Goal: Transaction & Acquisition: Purchase product/service

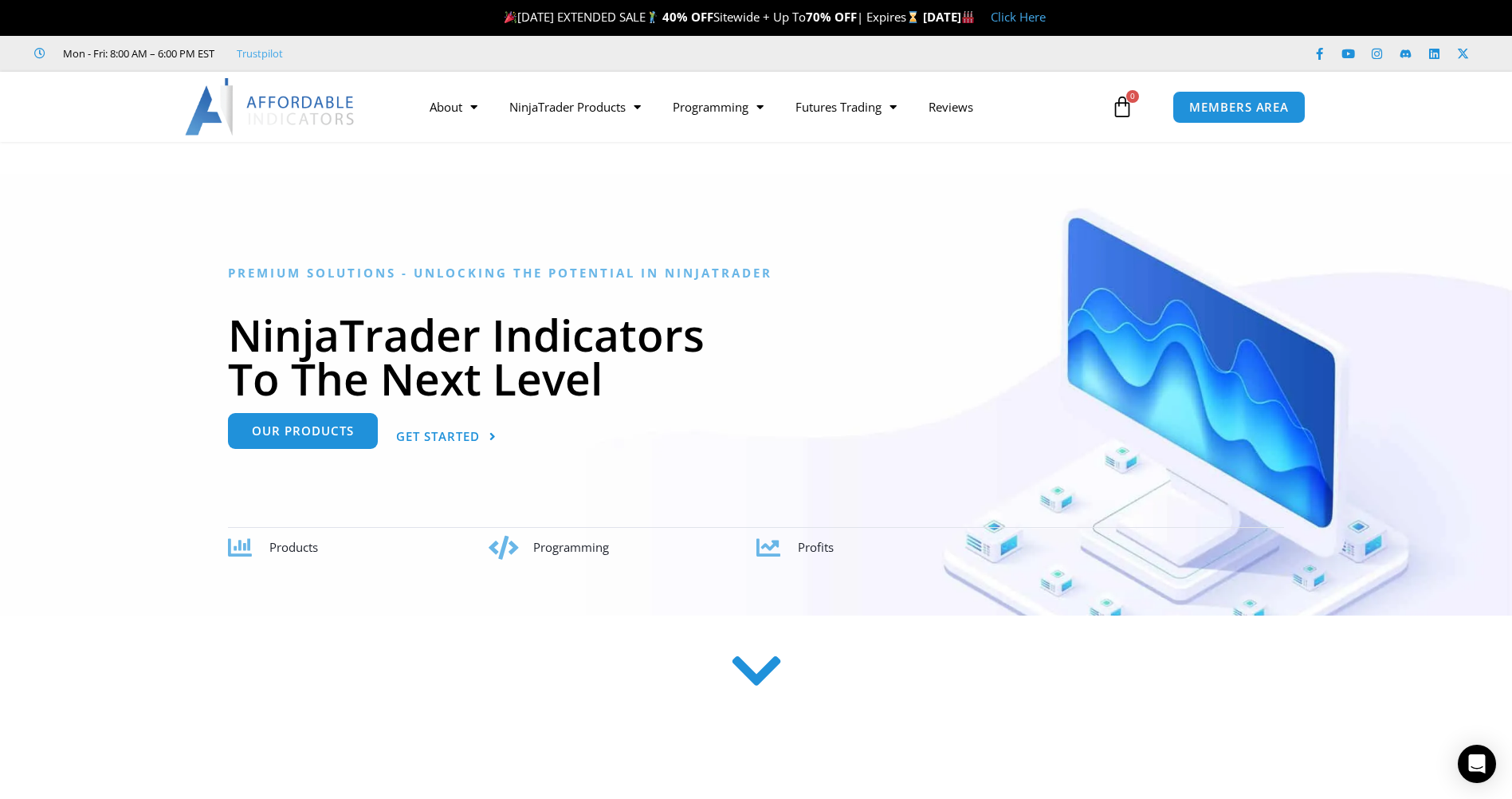
click at [323, 432] on span "Our Products" at bounding box center [303, 430] width 102 height 12
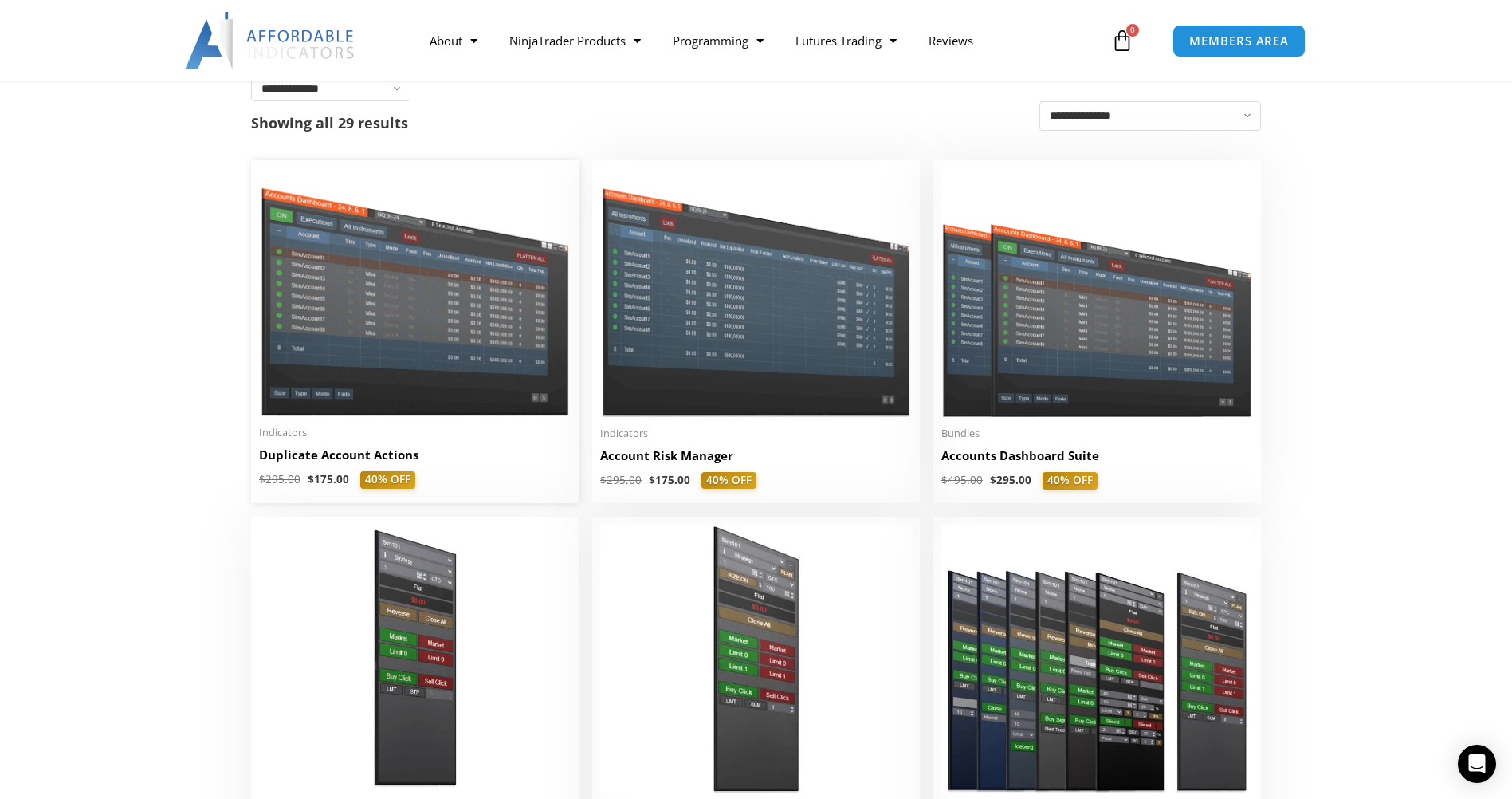
scroll to position [319, 0]
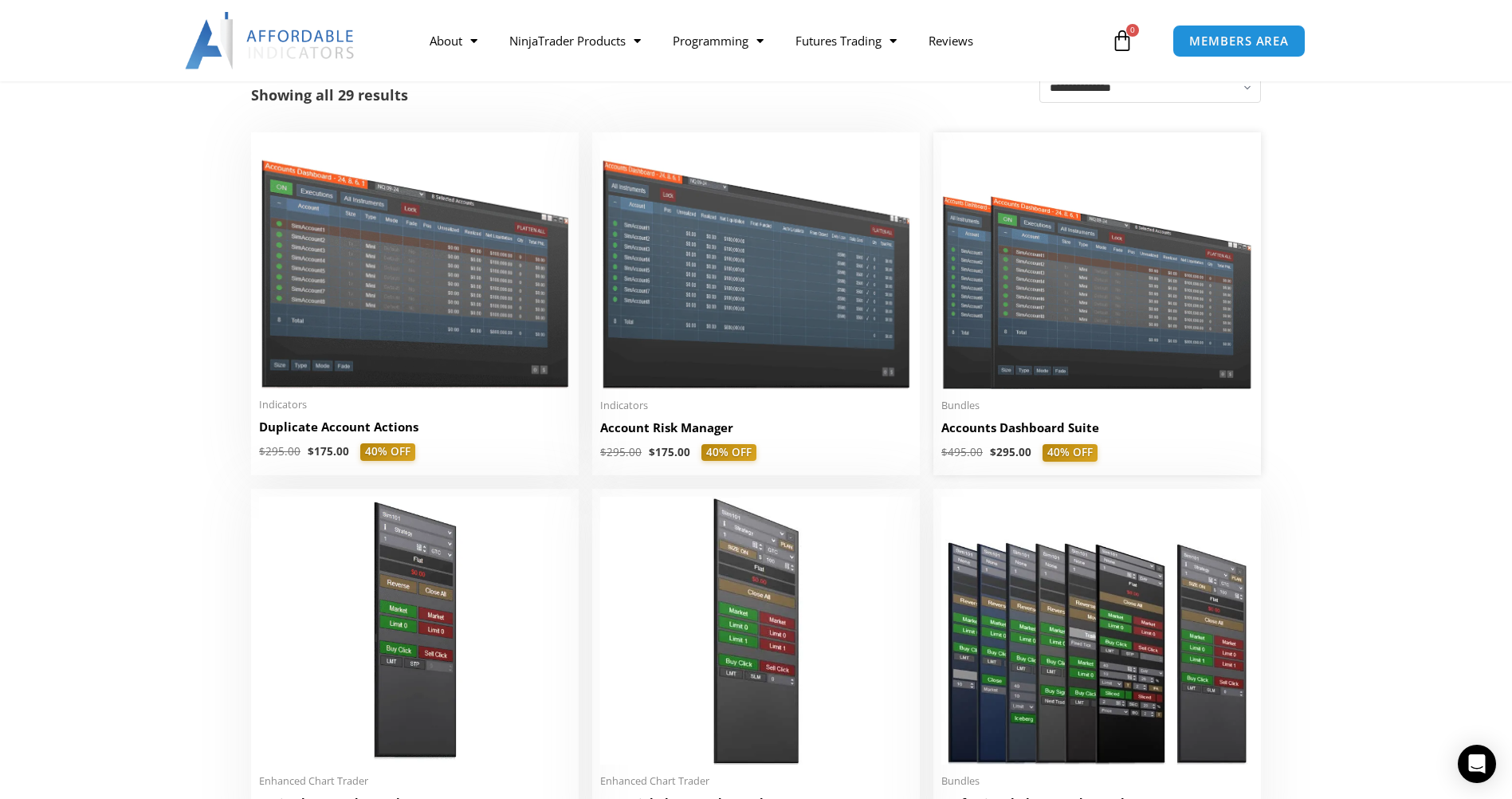
click at [1007, 430] on h2 "Accounts Dashboard Suite" at bounding box center [1097, 427] width 311 height 17
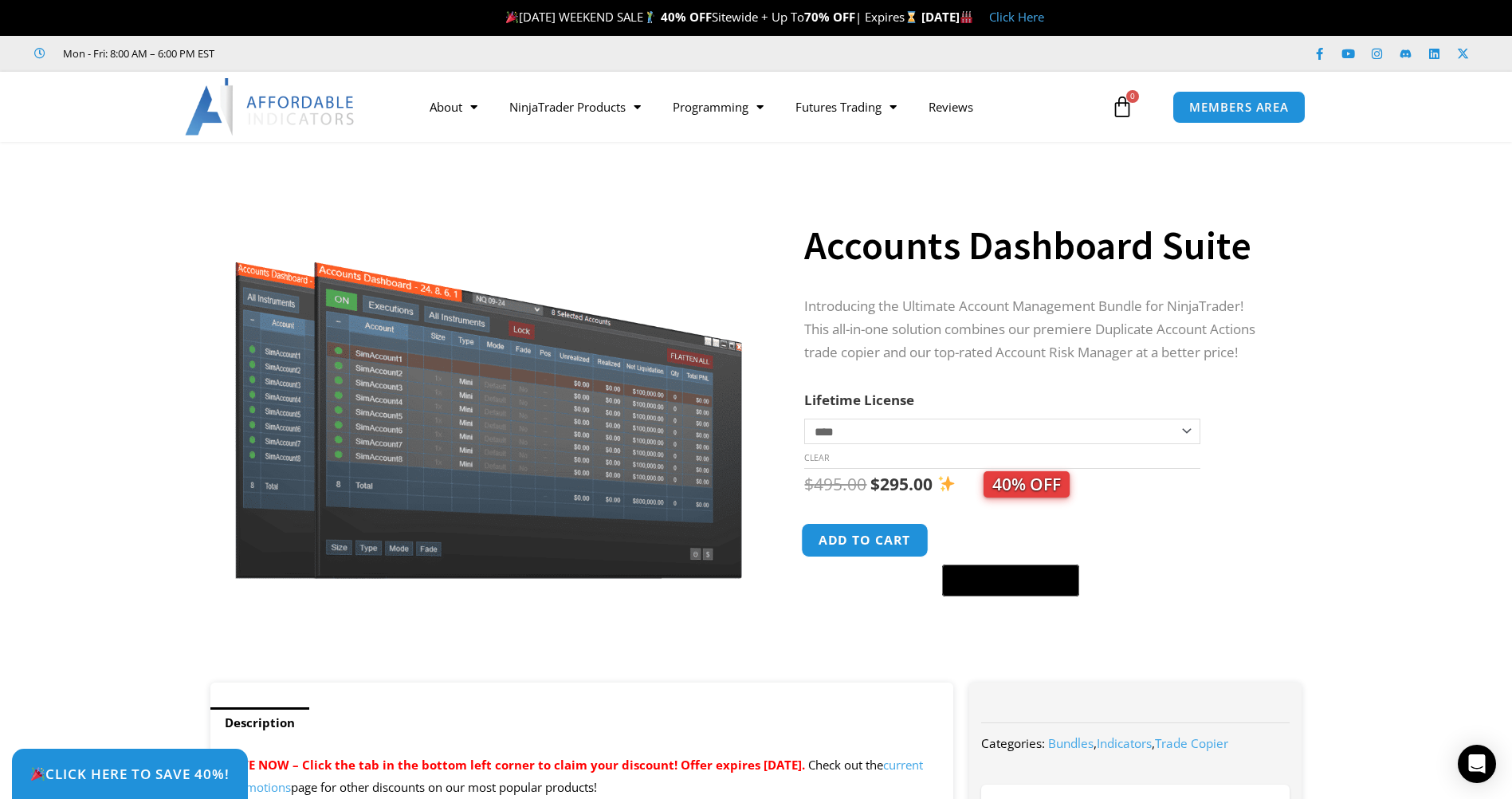
click at [845, 535] on button "Add to cart" at bounding box center [865, 540] width 127 height 34
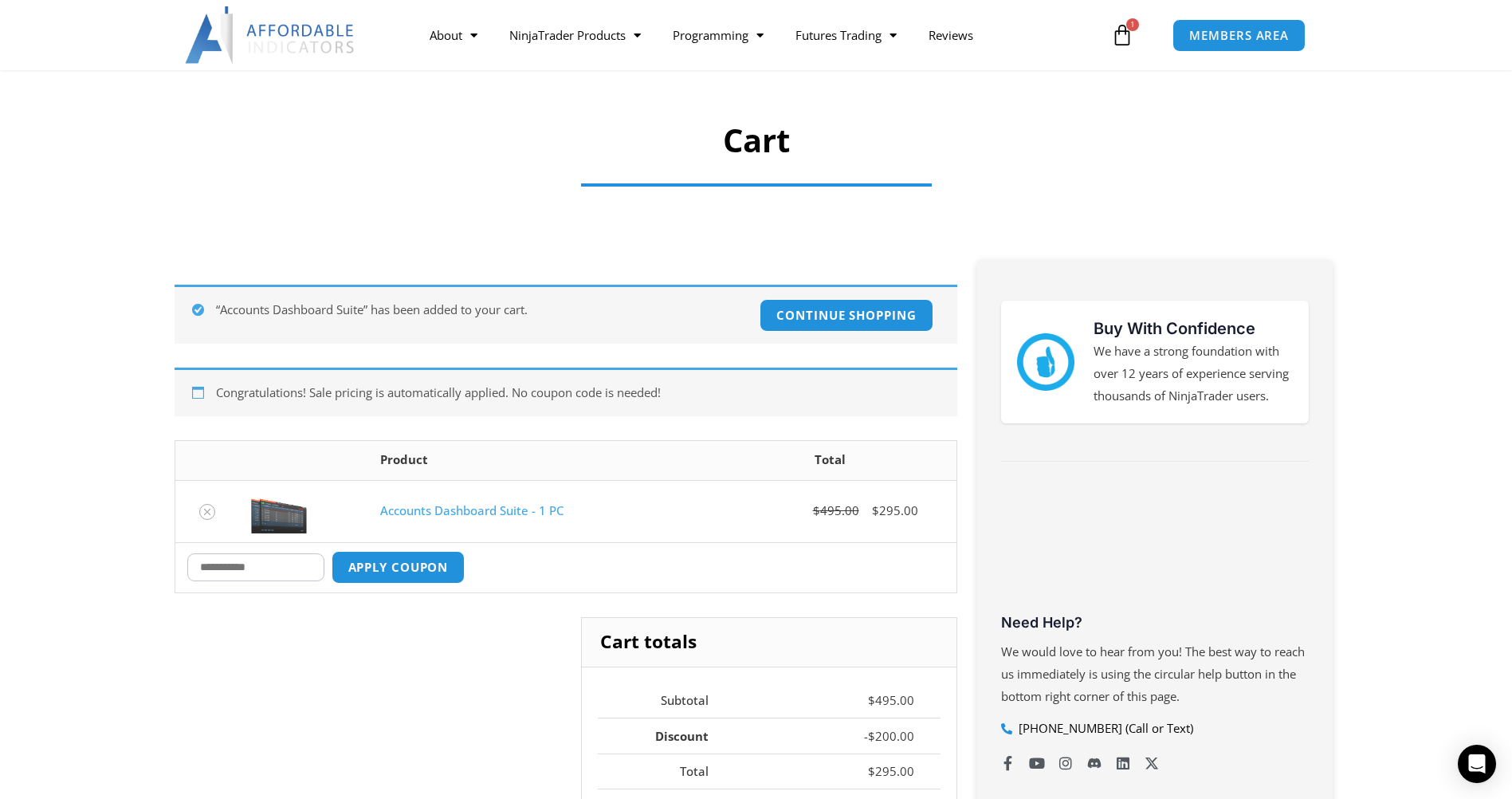
scroll to position [160, 0]
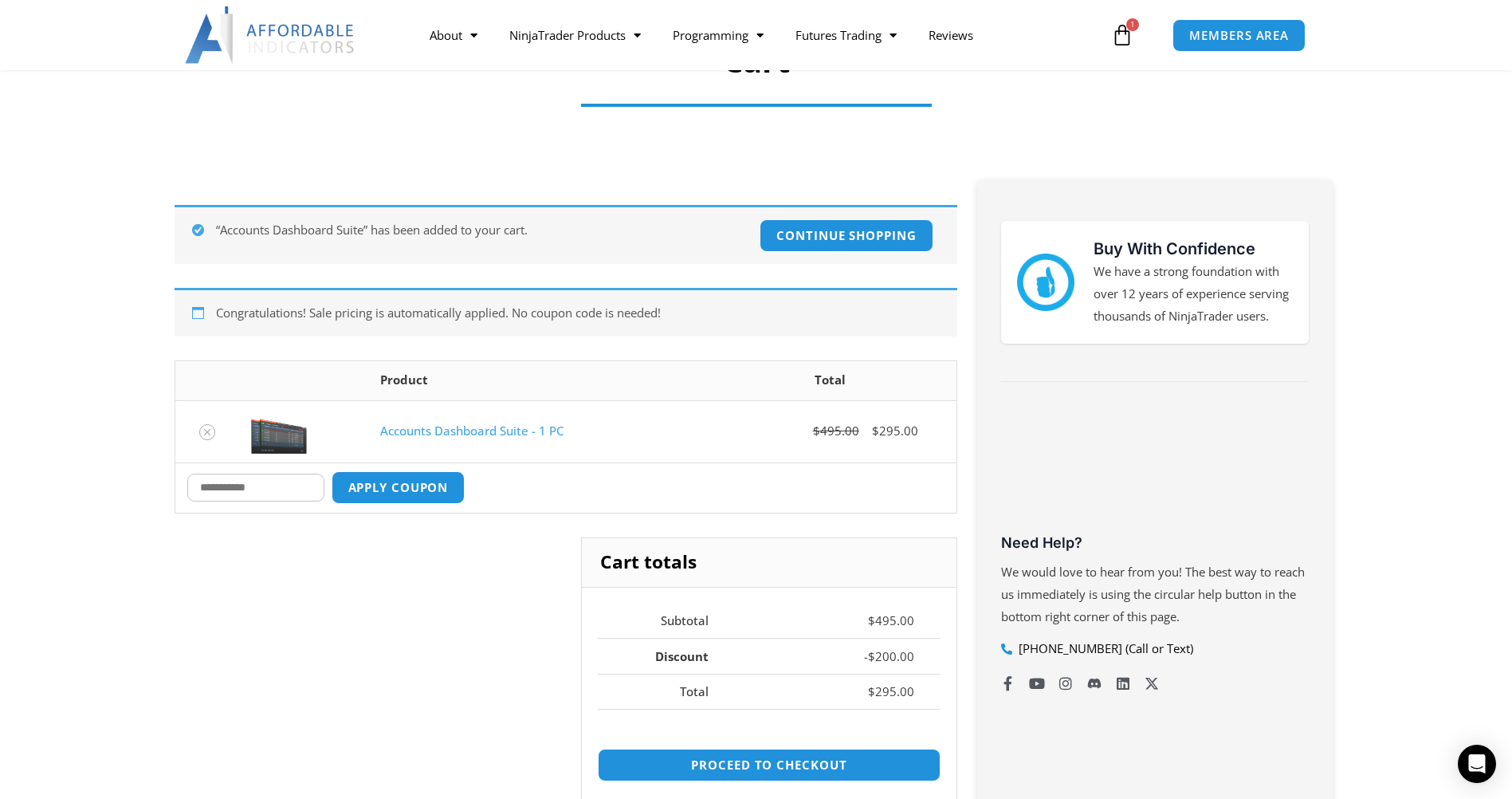
click at [213, 487] on input "Coupon:" at bounding box center [256, 487] width 137 height 28
type input "****"
click at [392, 479] on button "Apply coupon" at bounding box center [398, 487] width 140 height 34
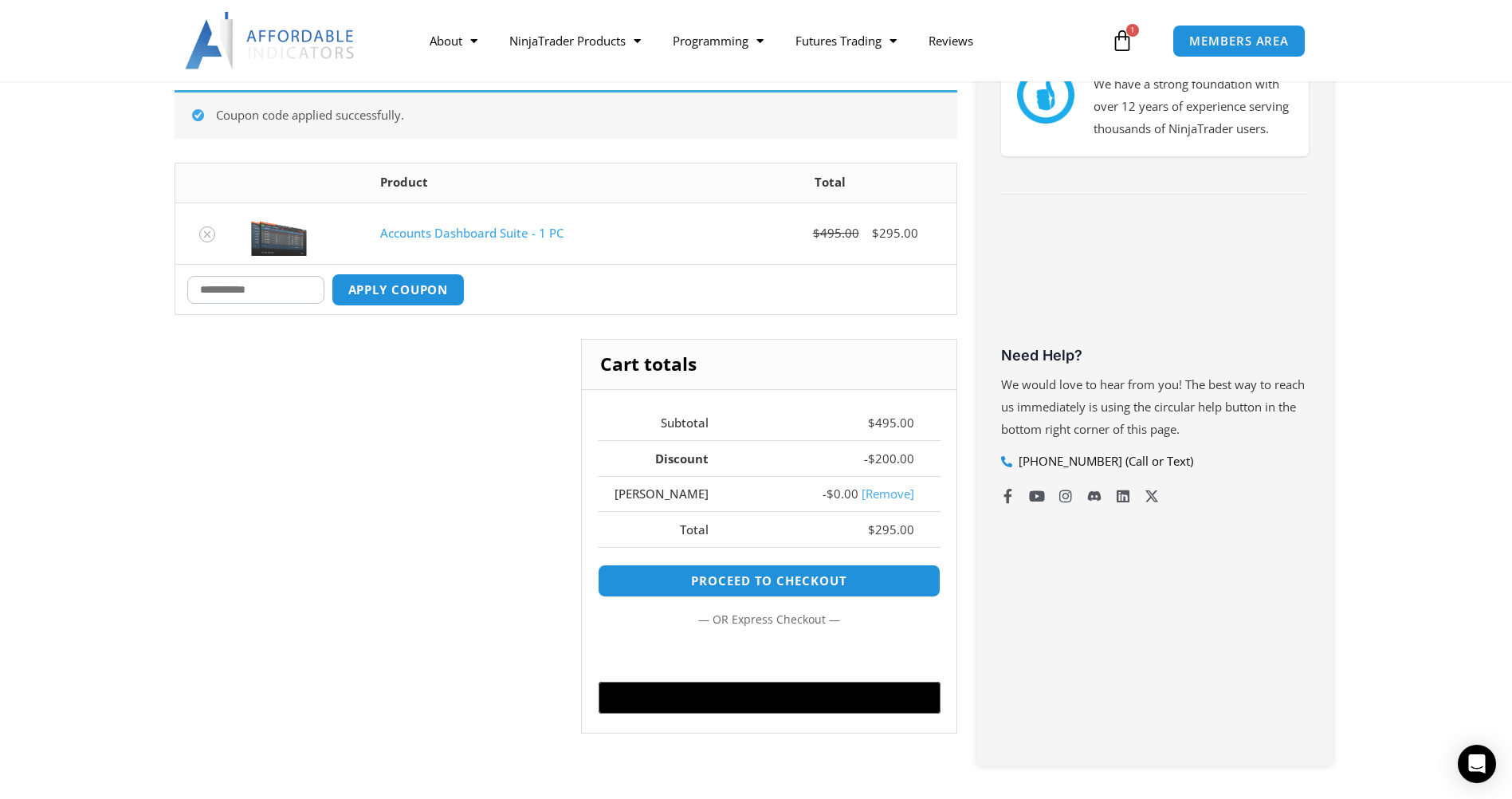
scroll to position [357, 0]
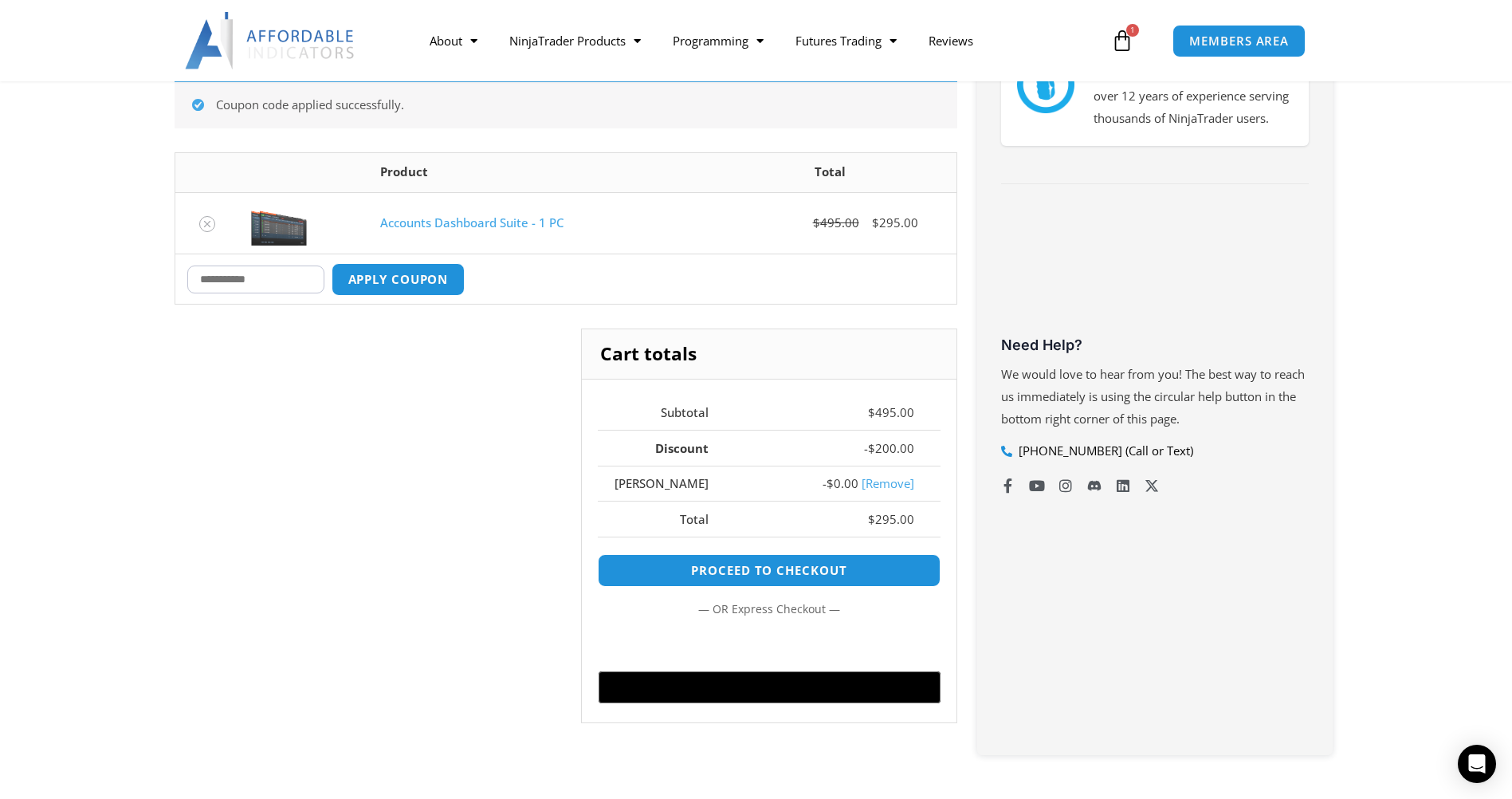
click at [277, 278] on input "Coupon:" at bounding box center [256, 279] width 137 height 28
drag, startPoint x: 277, startPoint y: 278, endPoint x: 239, endPoint y: 274, distance: 38.2
click at [240, 274] on input "Coupon:" at bounding box center [256, 279] width 137 height 28
type input "*******"
click at [404, 279] on button "Apply coupon" at bounding box center [398, 279] width 140 height 34
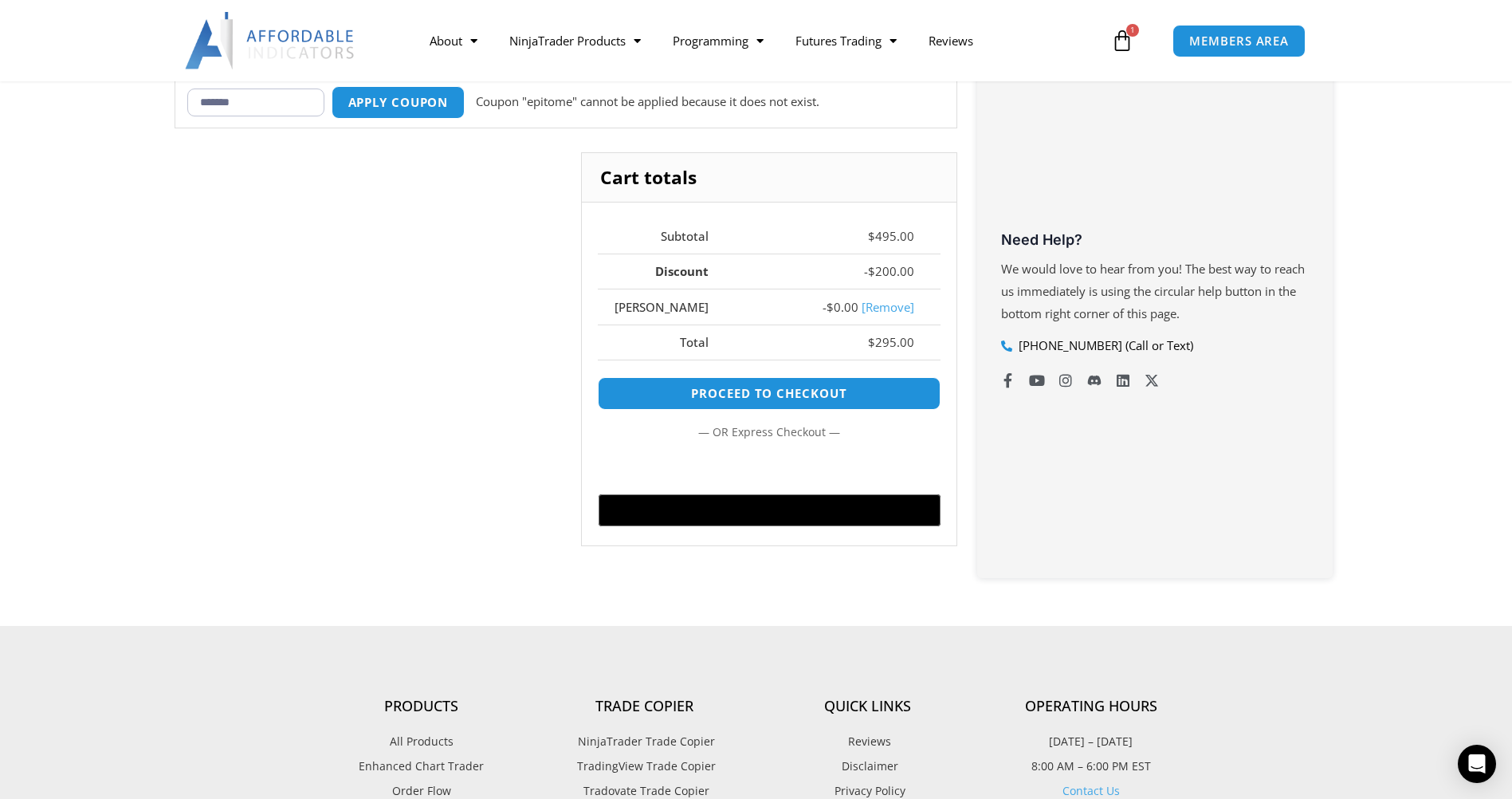
scroll to position [234, 0]
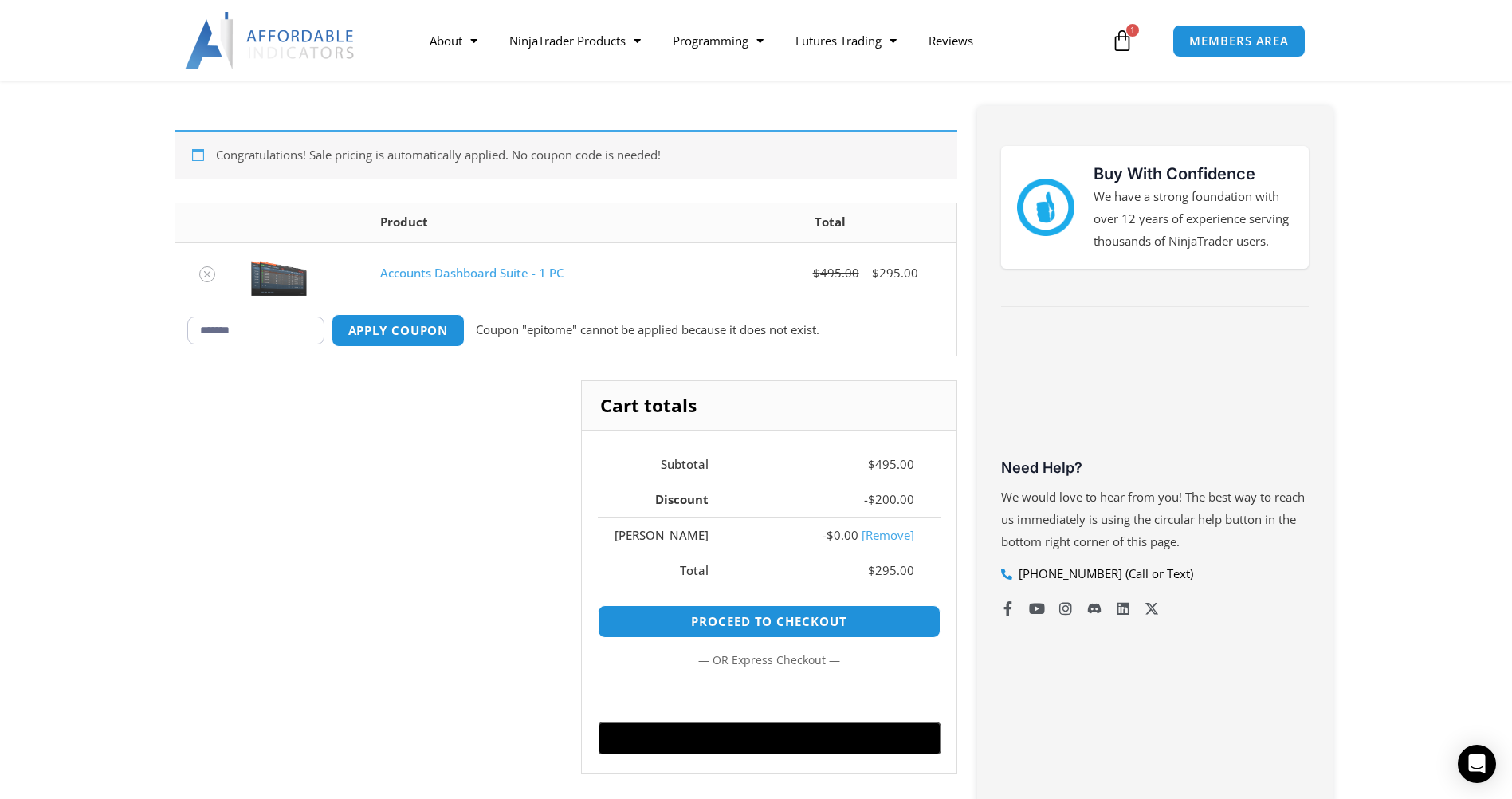
drag, startPoint x: 248, startPoint y: 330, endPoint x: 177, endPoint y: 331, distance: 71.0
click at [177, 331] on td "Coupon: ******* Apply coupon Coupon "epitome" cannot be applied because it does…" at bounding box center [565, 329] width 781 height 51
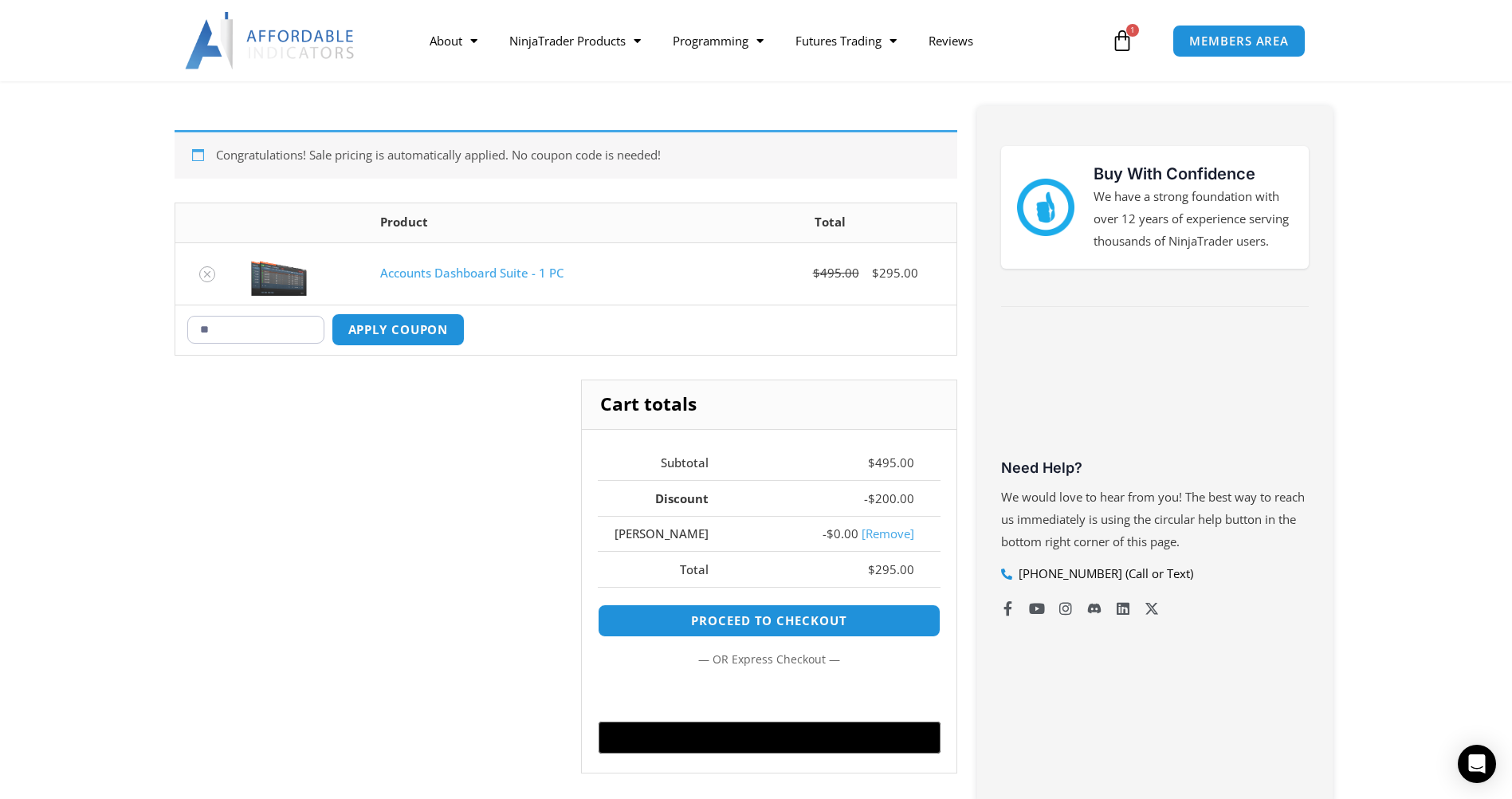
type input "*"
type input "***"
click at [397, 324] on button "Apply coupon" at bounding box center [398, 329] width 140 height 34
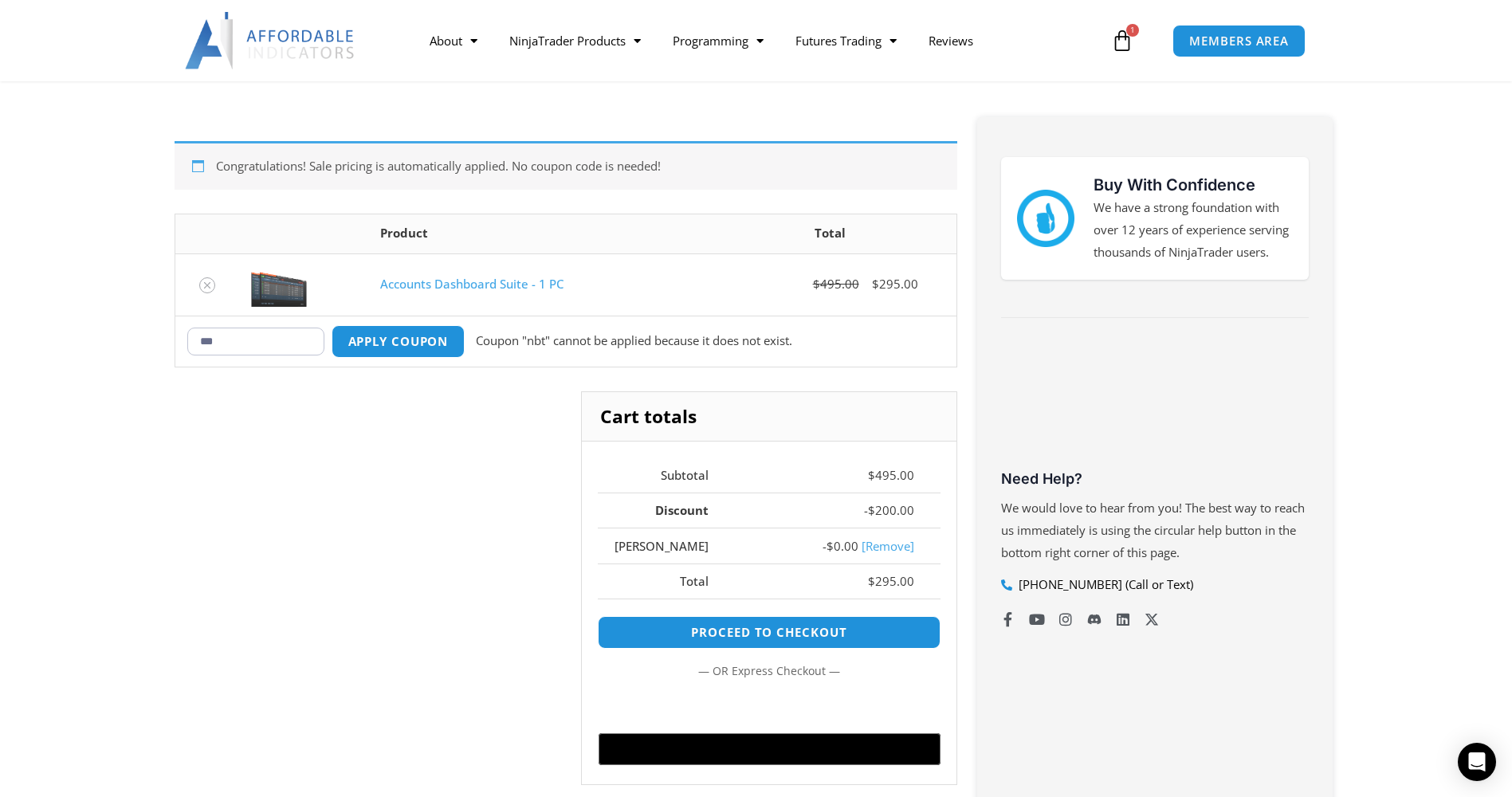
click at [1126, 41] on icon at bounding box center [1122, 40] width 22 height 22
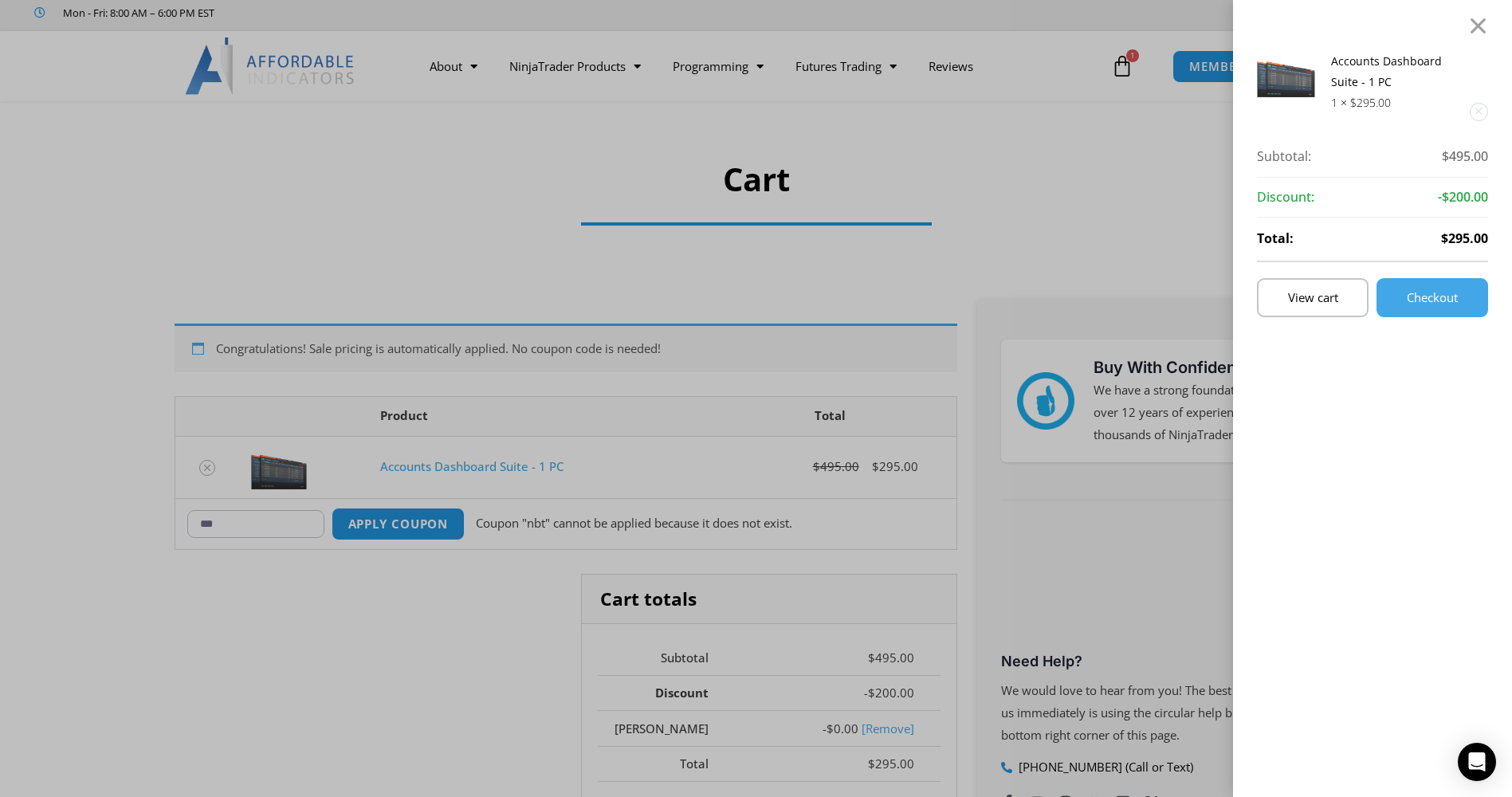
scroll to position [0, 0]
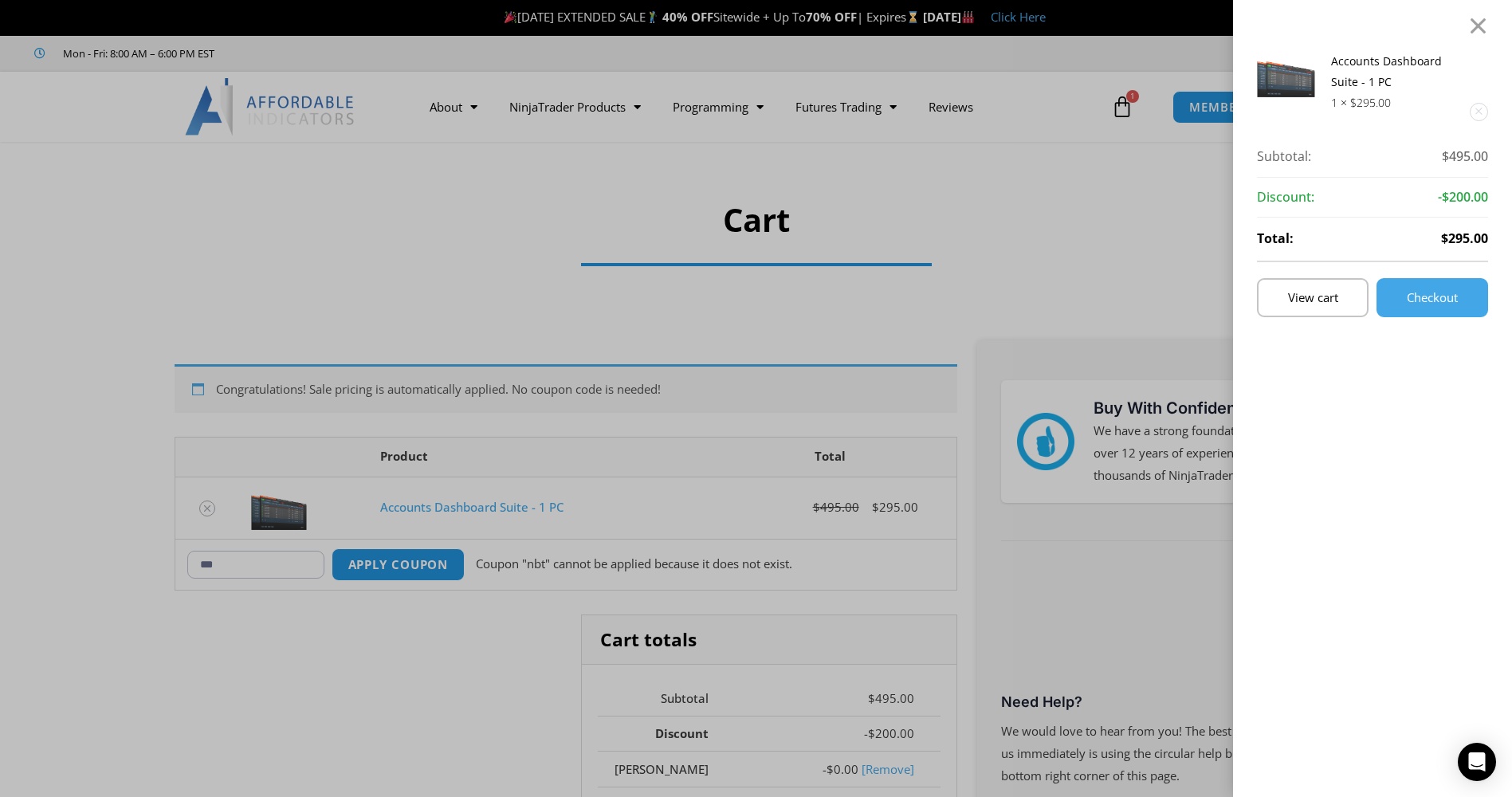
click at [646, 104] on div "Accounts Dashboard Suite - 1 PC 1 × $ 295.00 Subtotal: $ 495.00 Subtotal: $495.…" at bounding box center [756, 398] width 1512 height 797
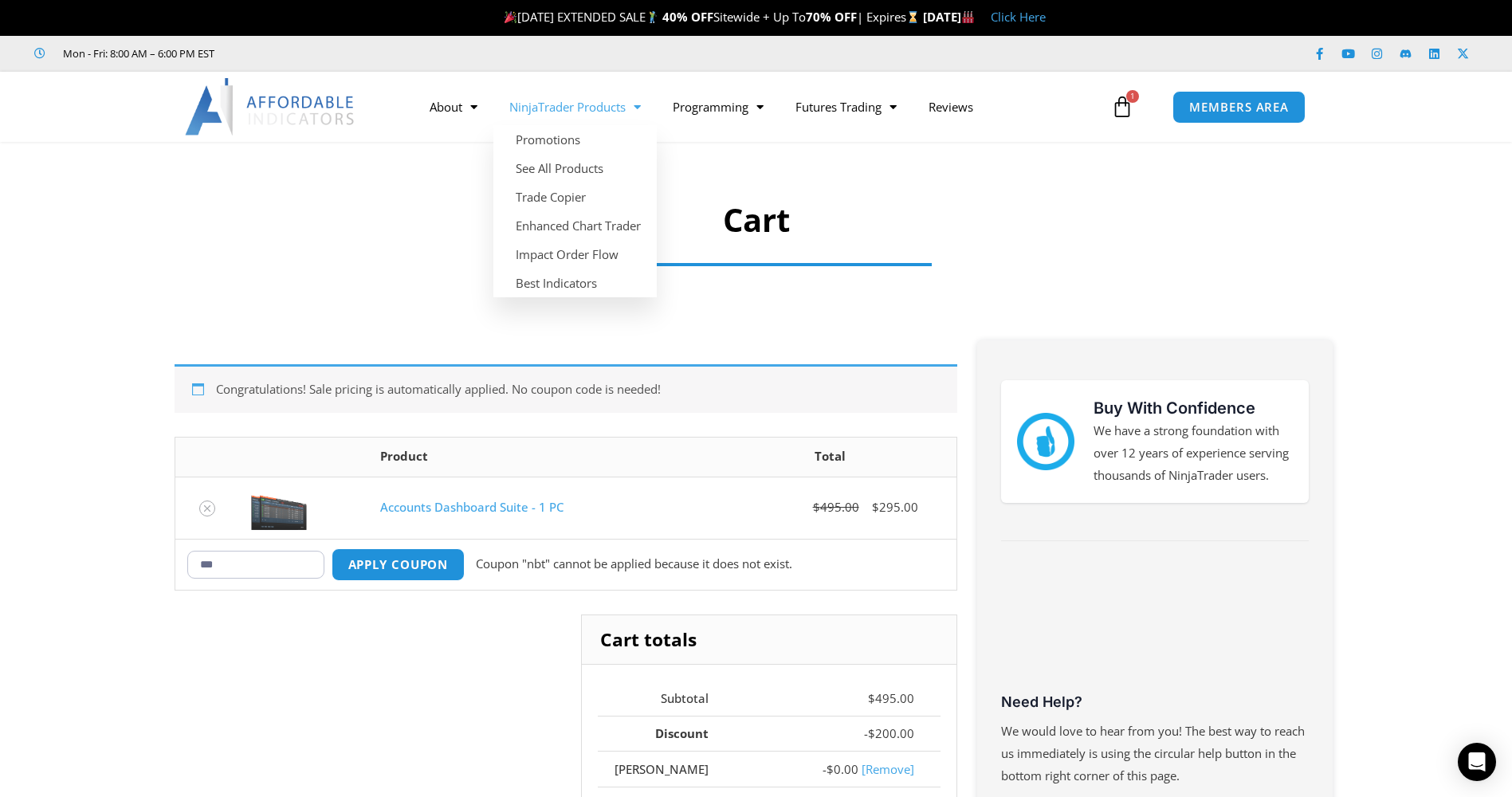
click at [639, 110] on span "Menu" at bounding box center [633, 107] width 15 height 28
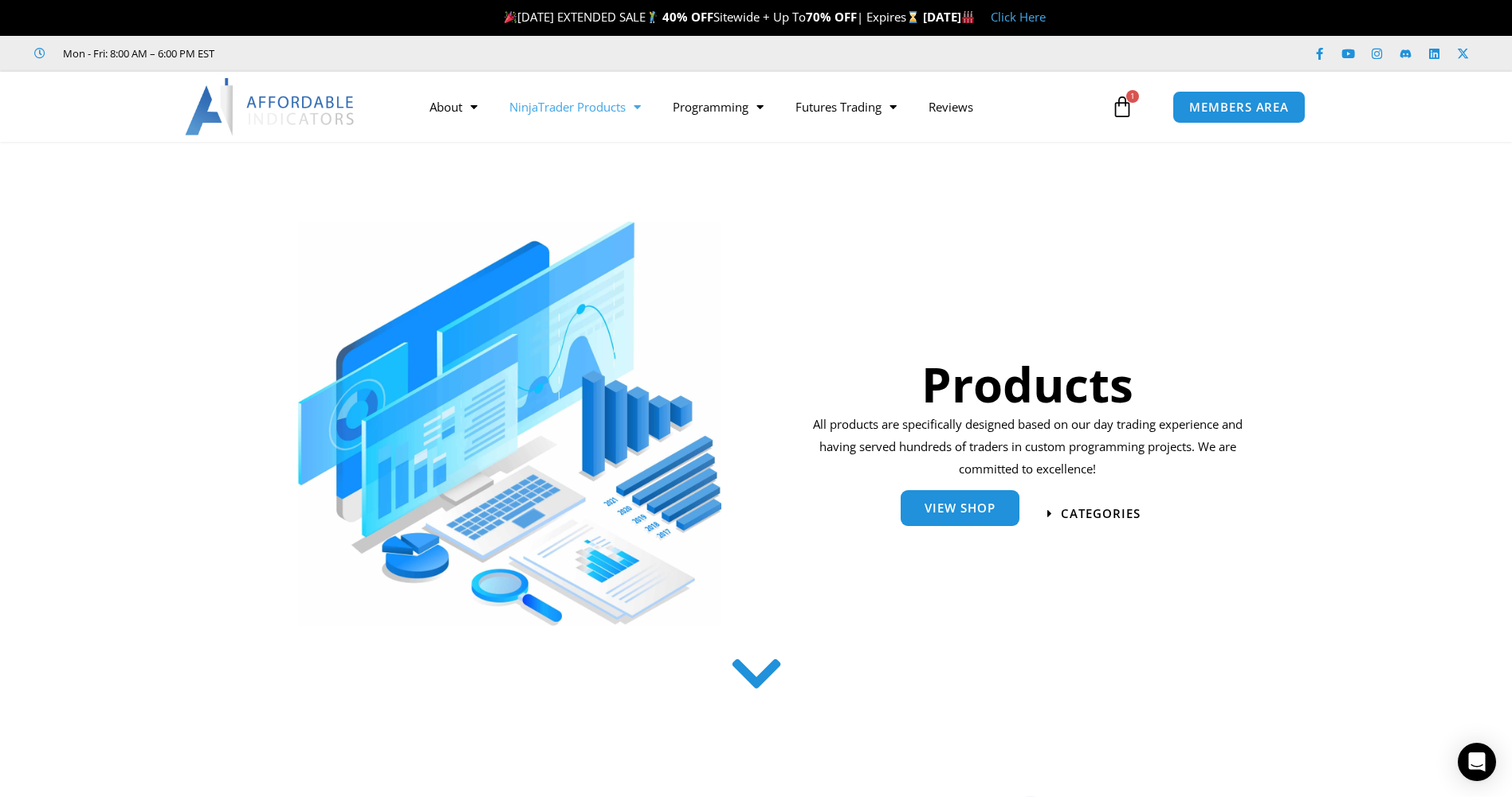
click at [969, 505] on span "View Shop" at bounding box center [959, 507] width 71 height 12
click at [965, 502] on span "View Shop" at bounding box center [959, 507] width 71 height 12
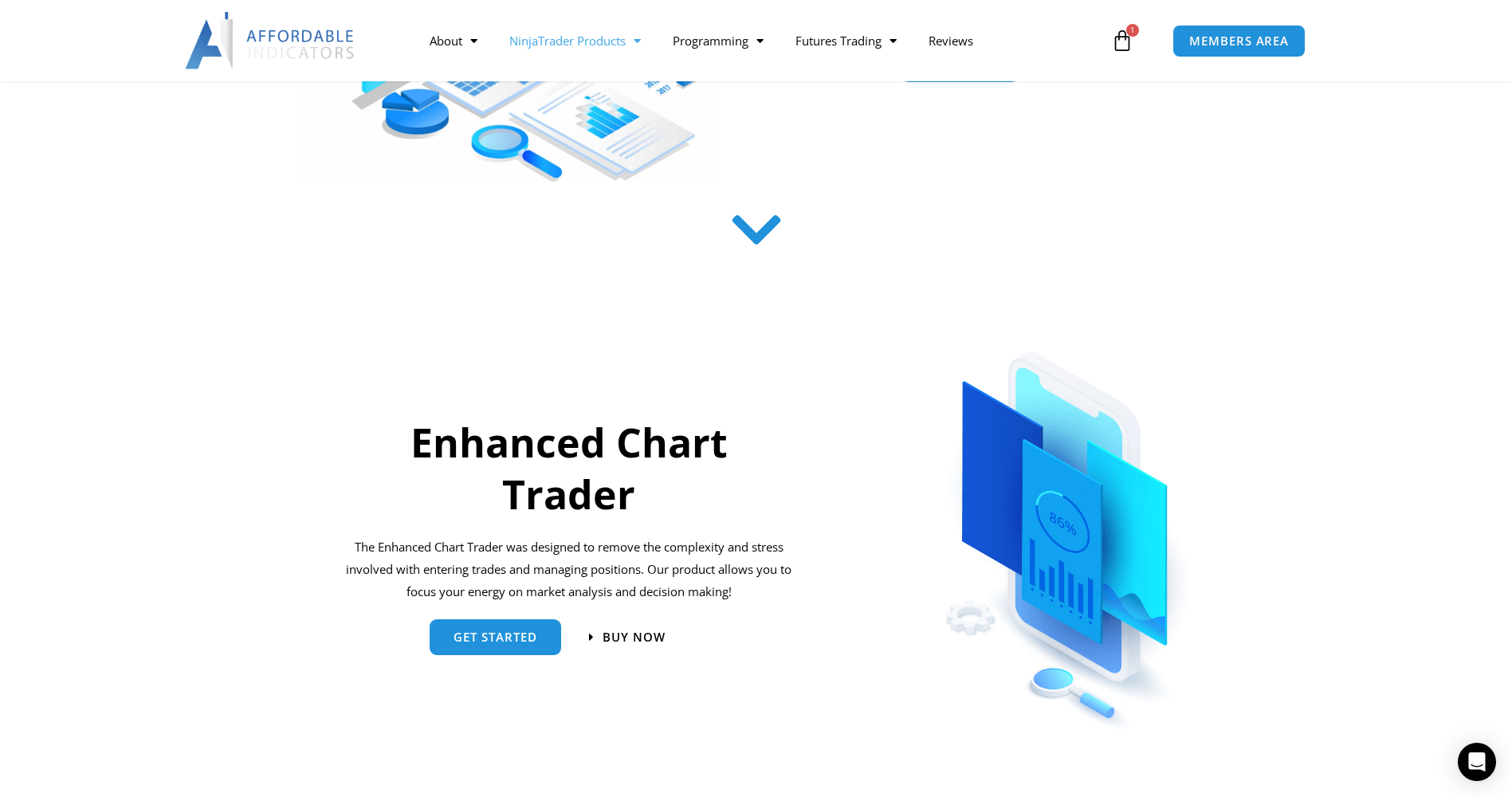
scroll to position [478, 0]
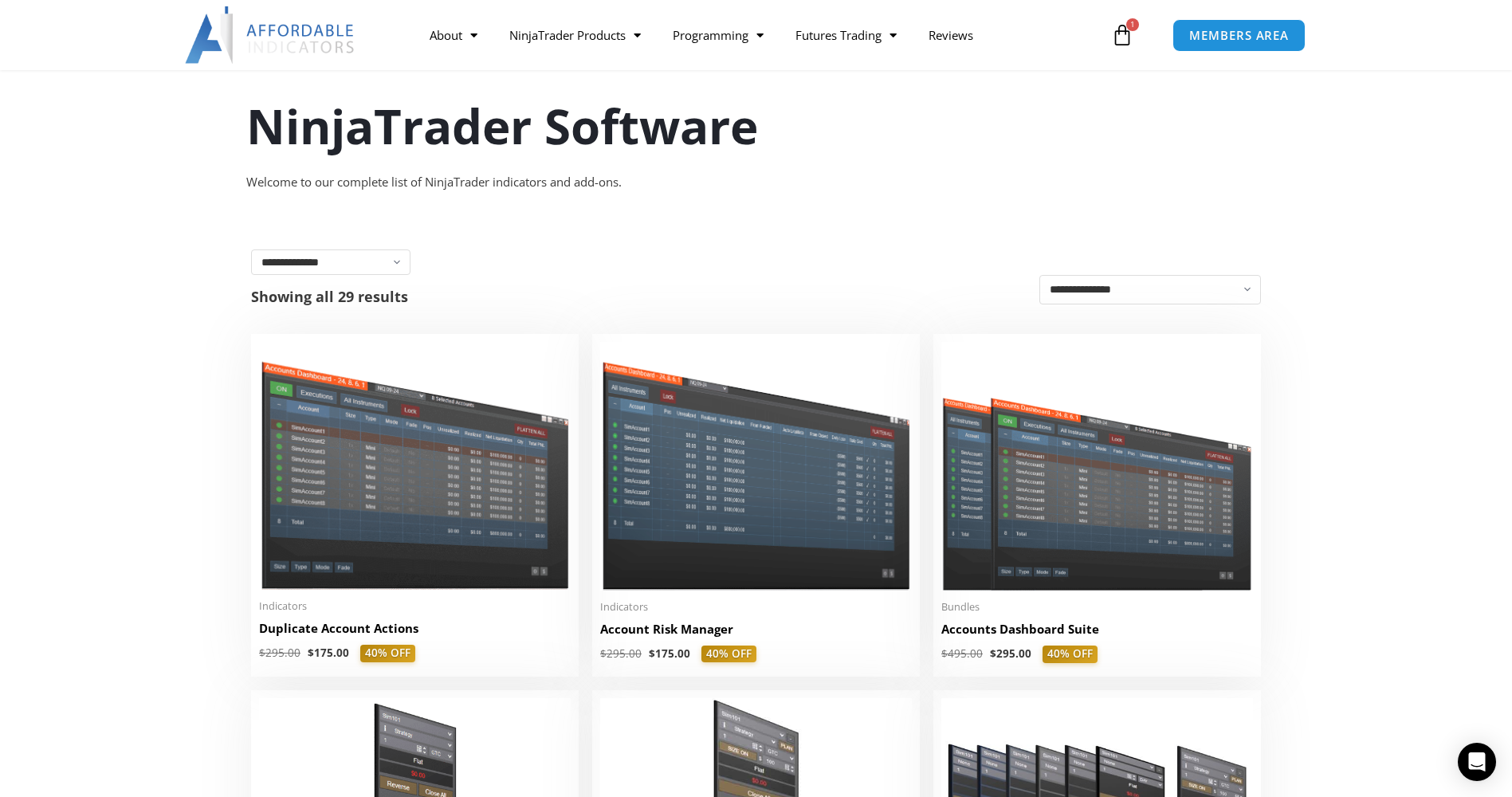
scroll to position [239, 0]
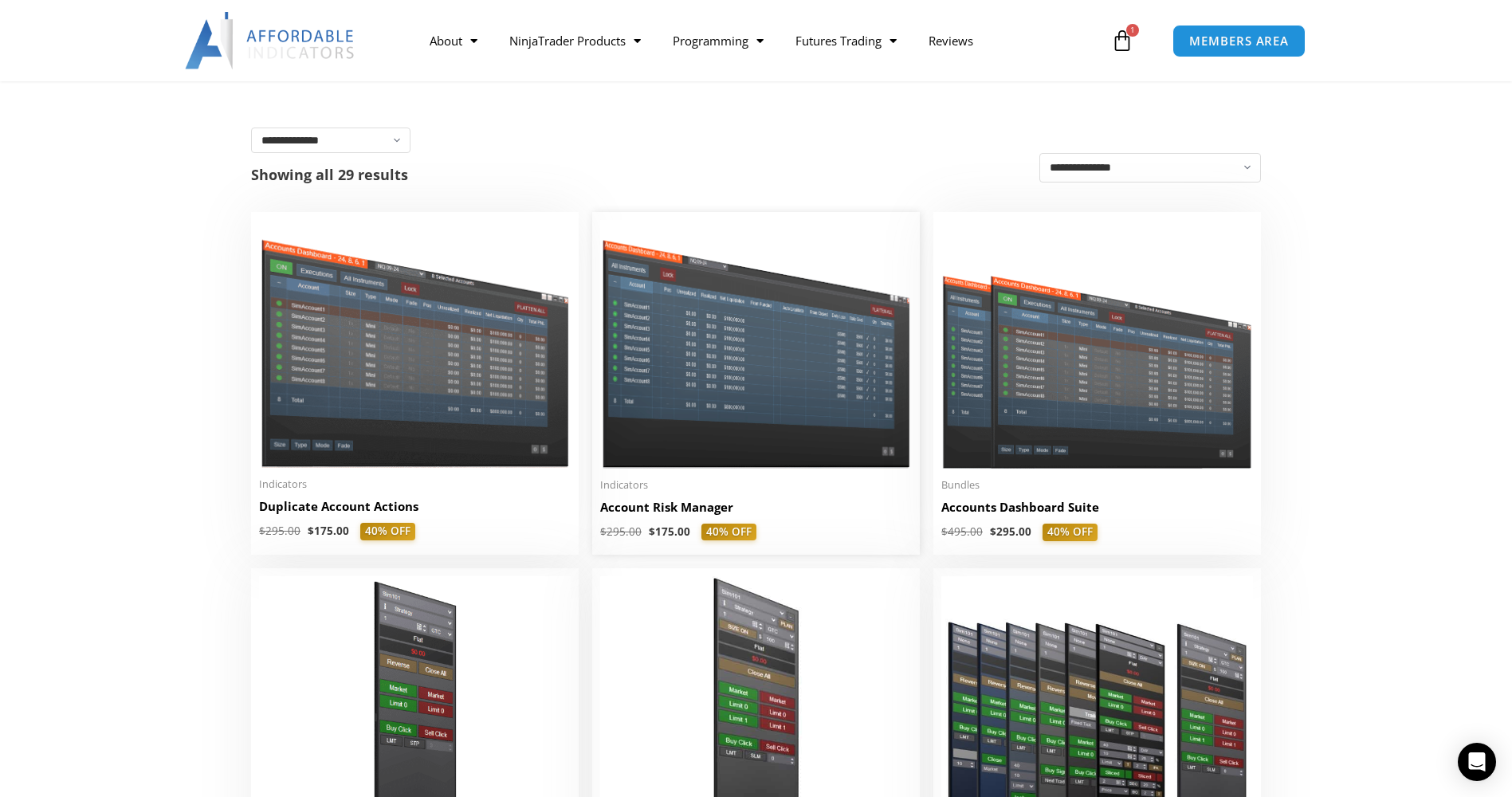
click at [641, 509] on h2 "Account Risk Manager" at bounding box center [756, 507] width 311 height 17
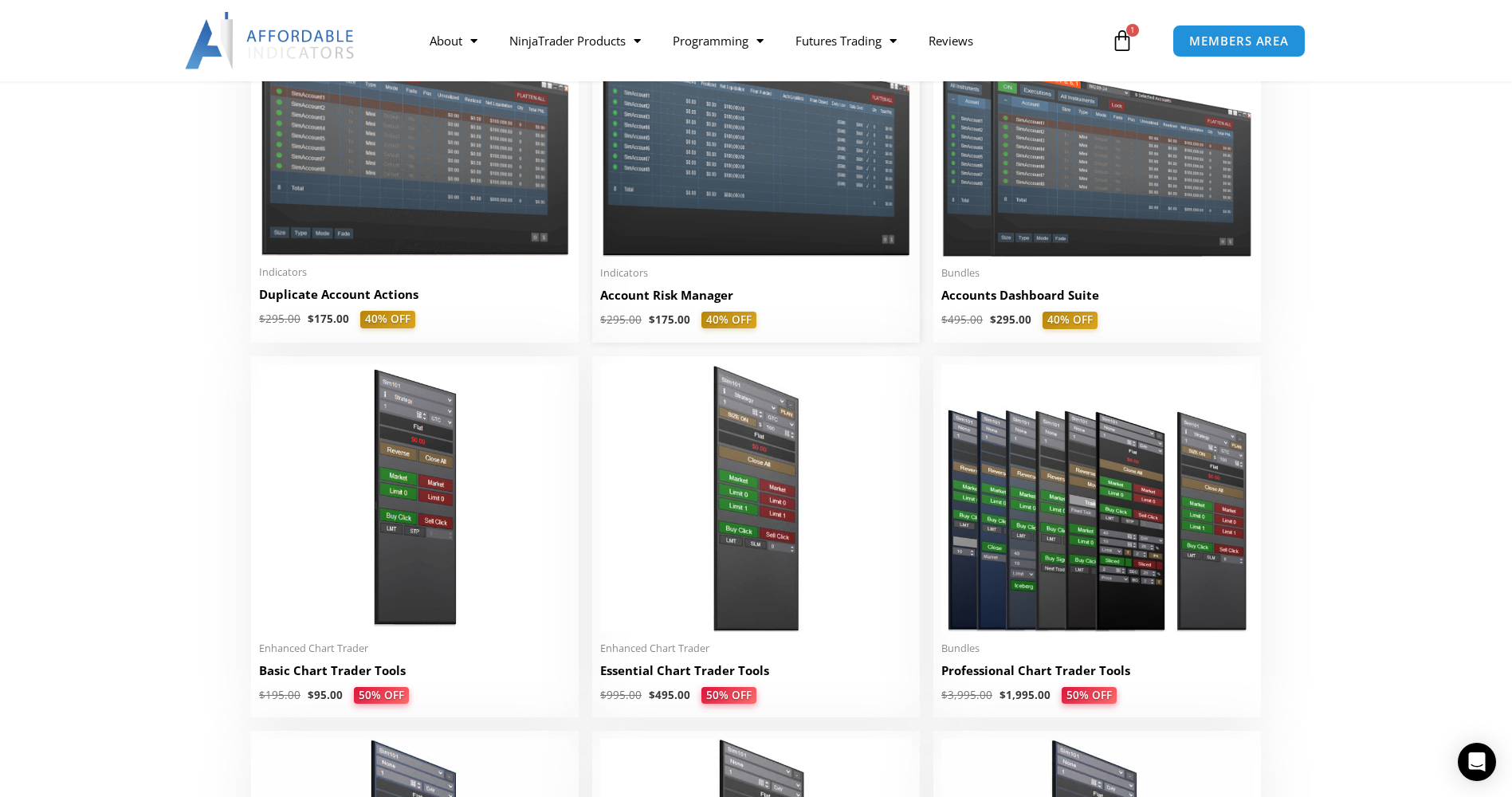
scroll to position [483, 0]
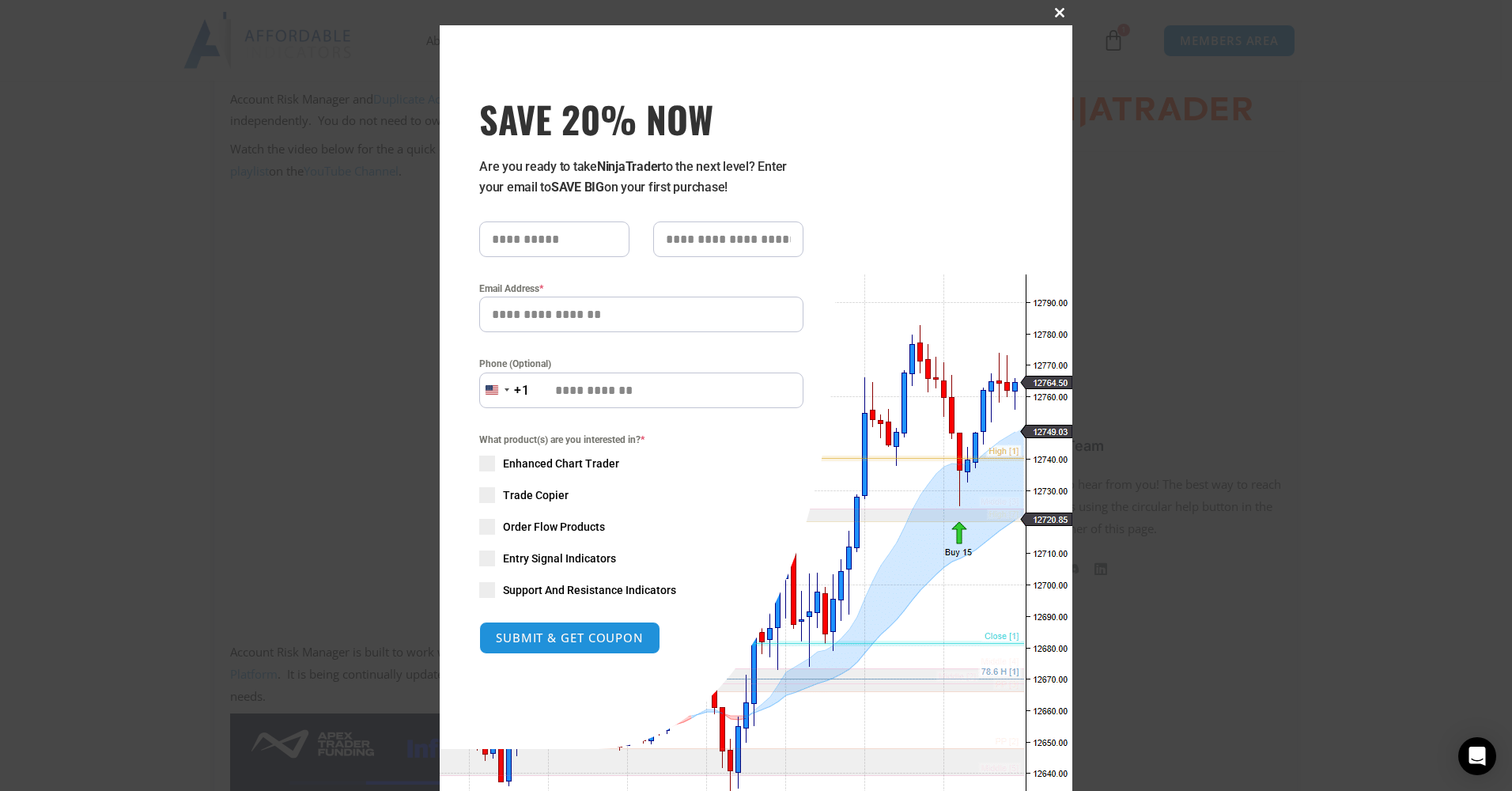
click at [1054, 14] on span at bounding box center [1060, 12] width 25 height 10
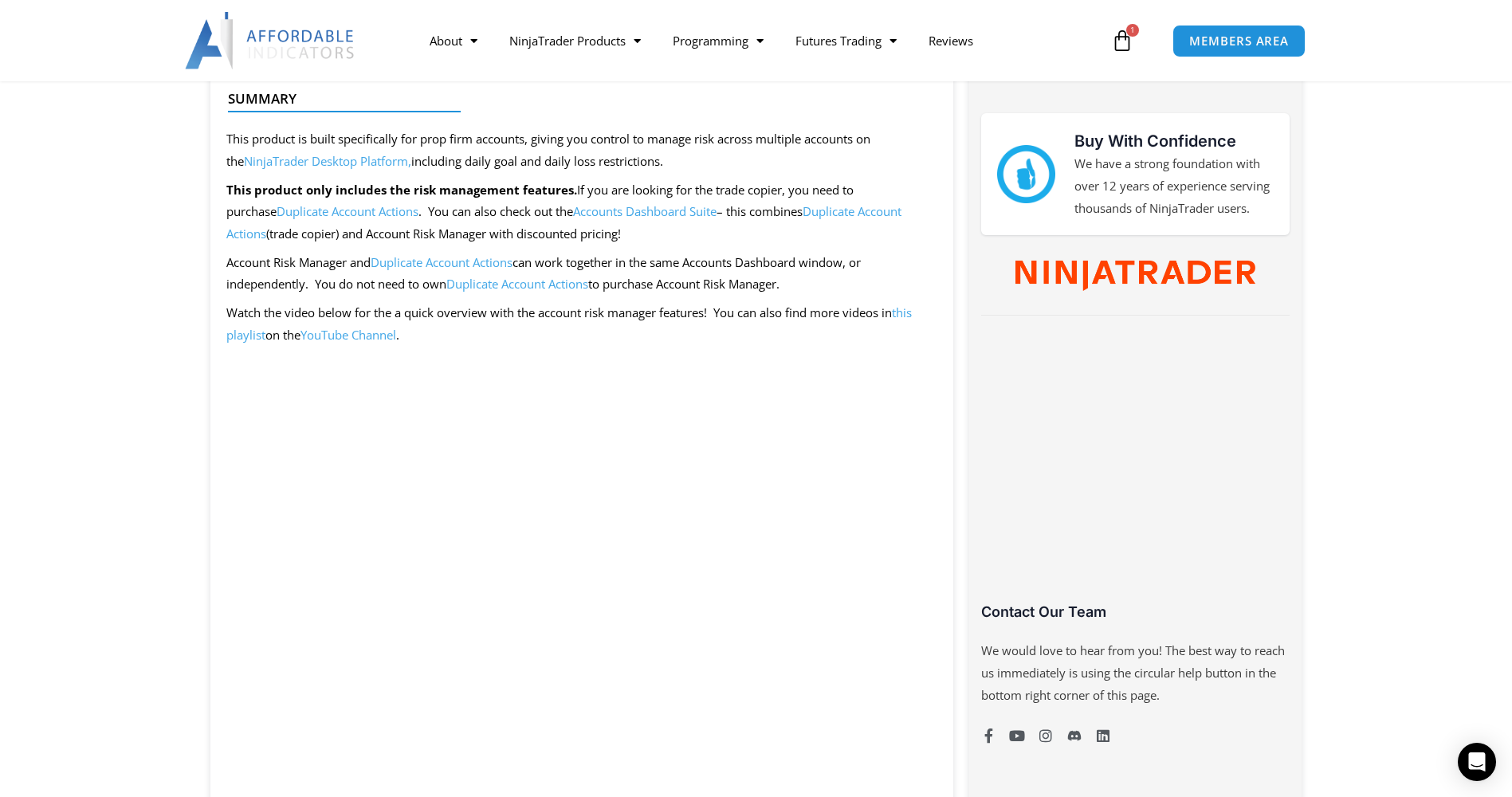
scroll to position [717, 0]
